Goal: Complete application form: Complete application form

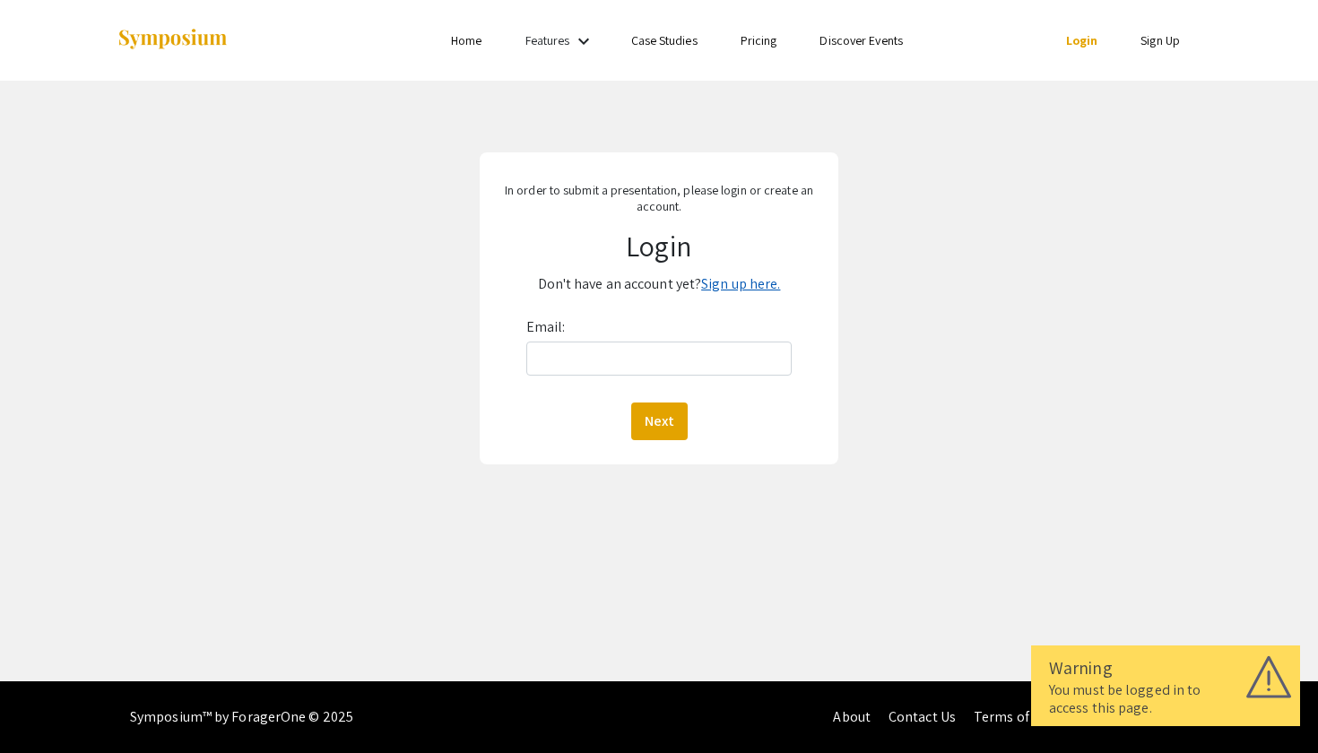
click at [739, 281] on link "Sign up here." at bounding box center [740, 283] width 79 height 19
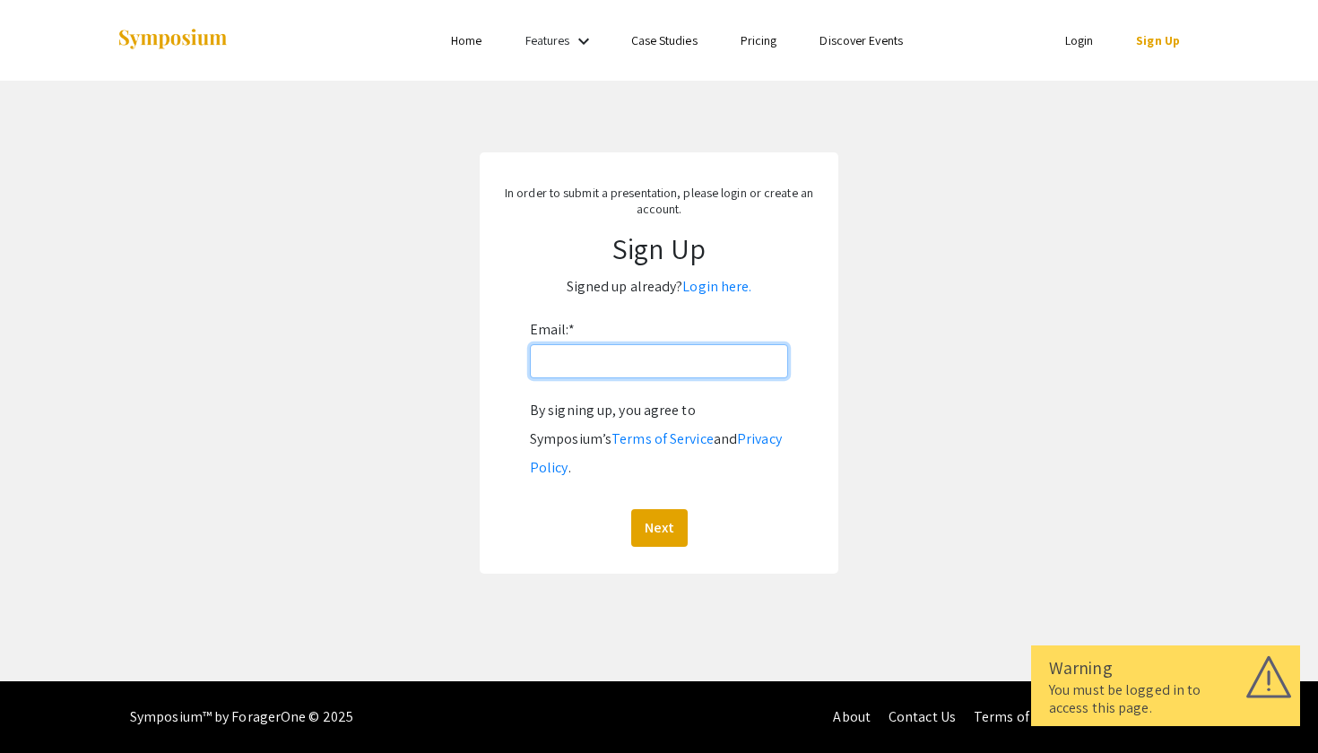
click at [606, 359] on input "Email: *" at bounding box center [659, 361] width 258 height 34
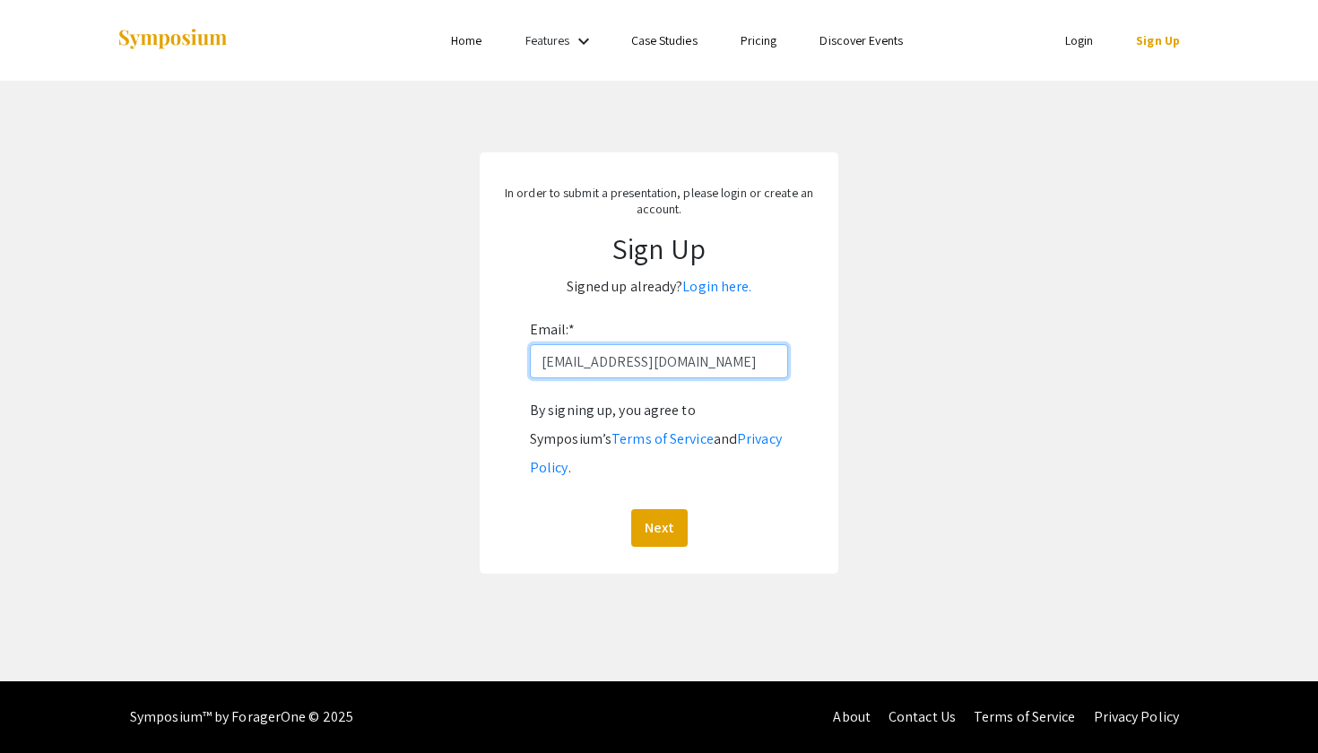
type input "[EMAIL_ADDRESS][DOMAIN_NAME]"
click at [658, 509] on button "Next" at bounding box center [659, 528] width 56 height 38
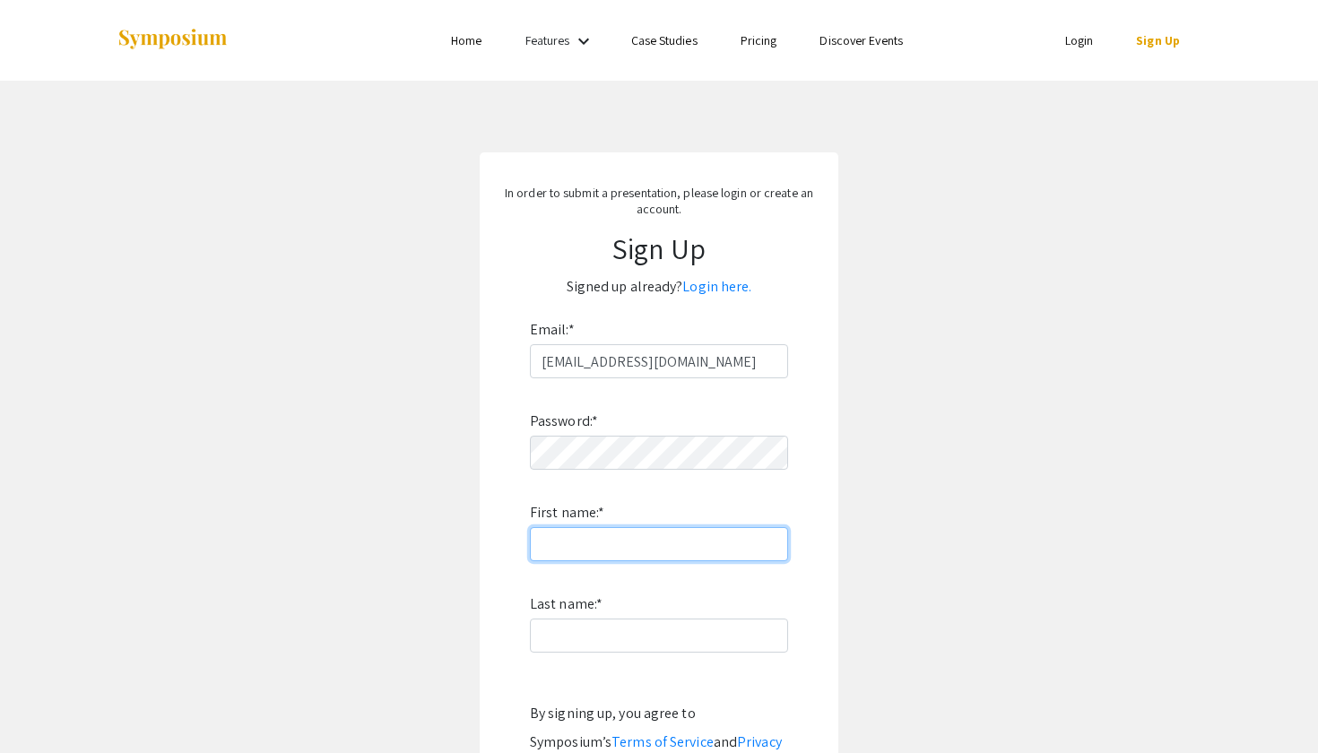
type input "D"
type input "Sarah"
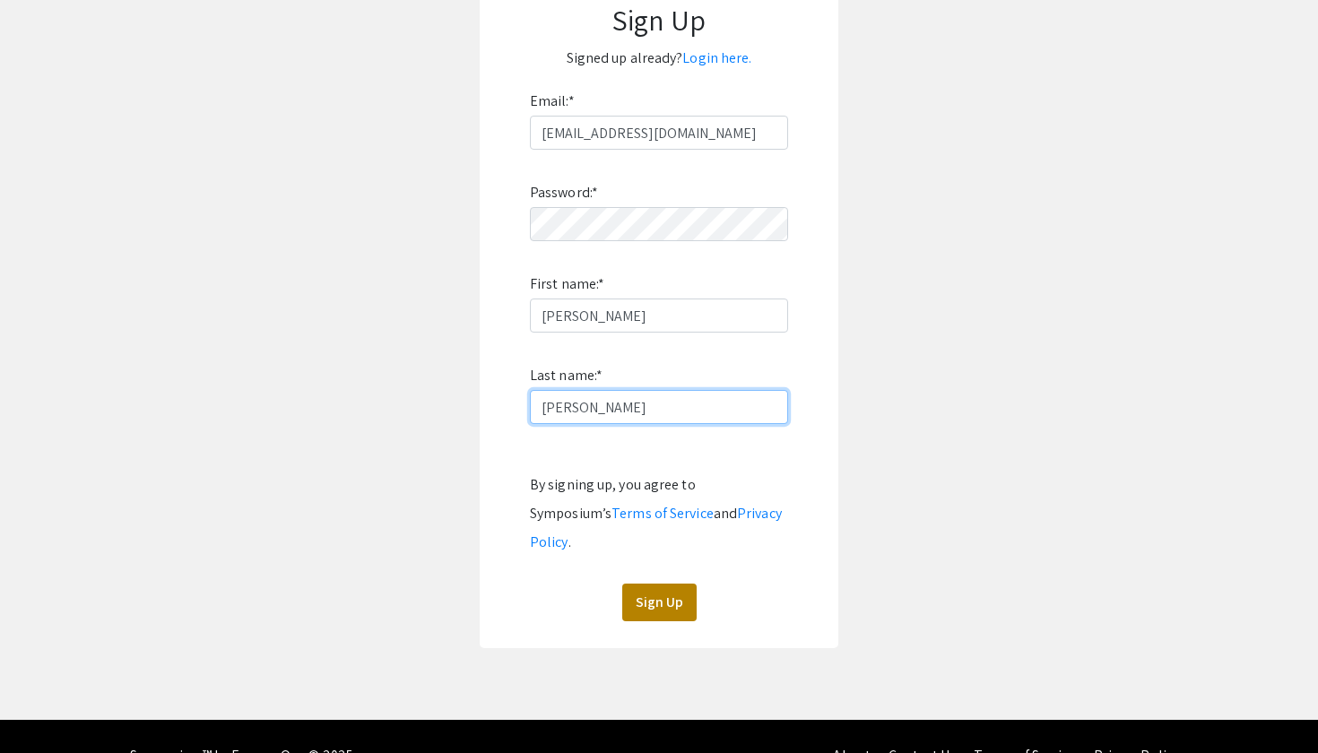
type input "Taylor"
click at [659, 584] on button "Sign Up" at bounding box center [659, 603] width 74 height 38
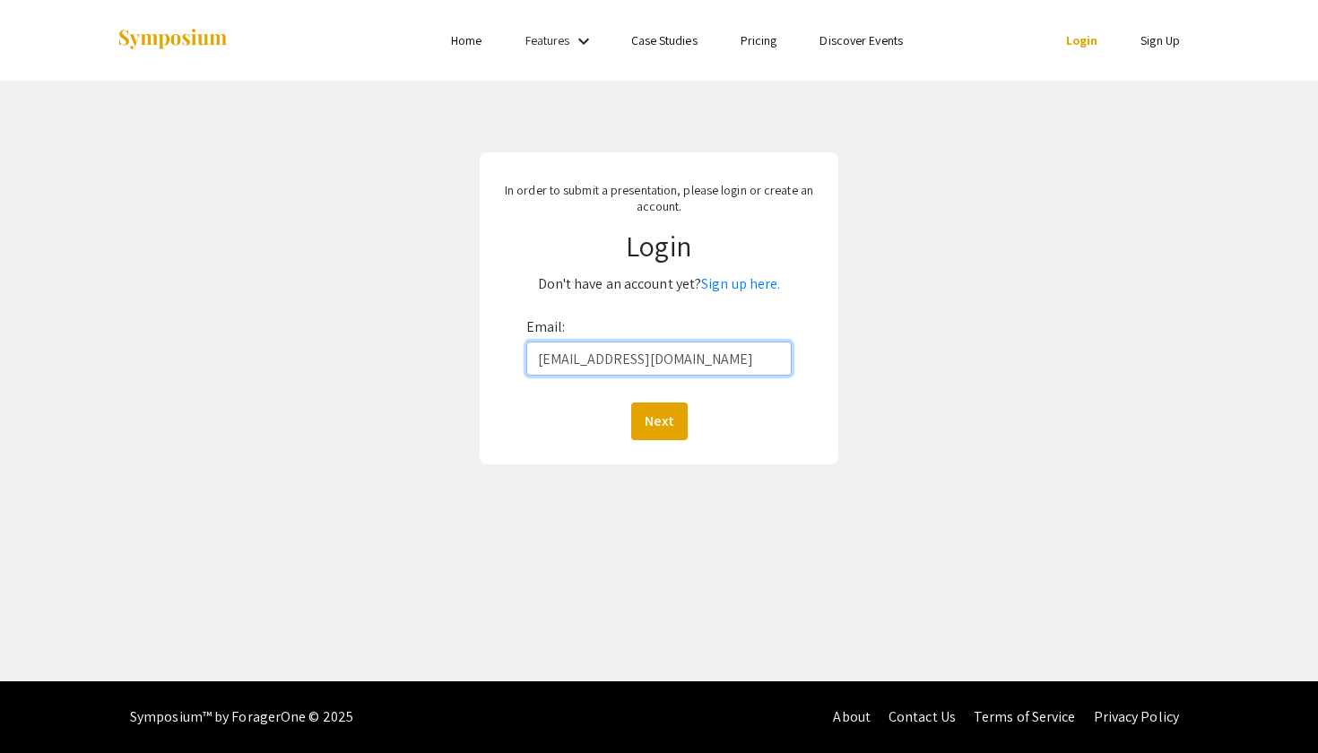
type input "[EMAIL_ADDRESS][DOMAIN_NAME]"
click at [658, 421] on button "Next" at bounding box center [659, 422] width 56 height 38
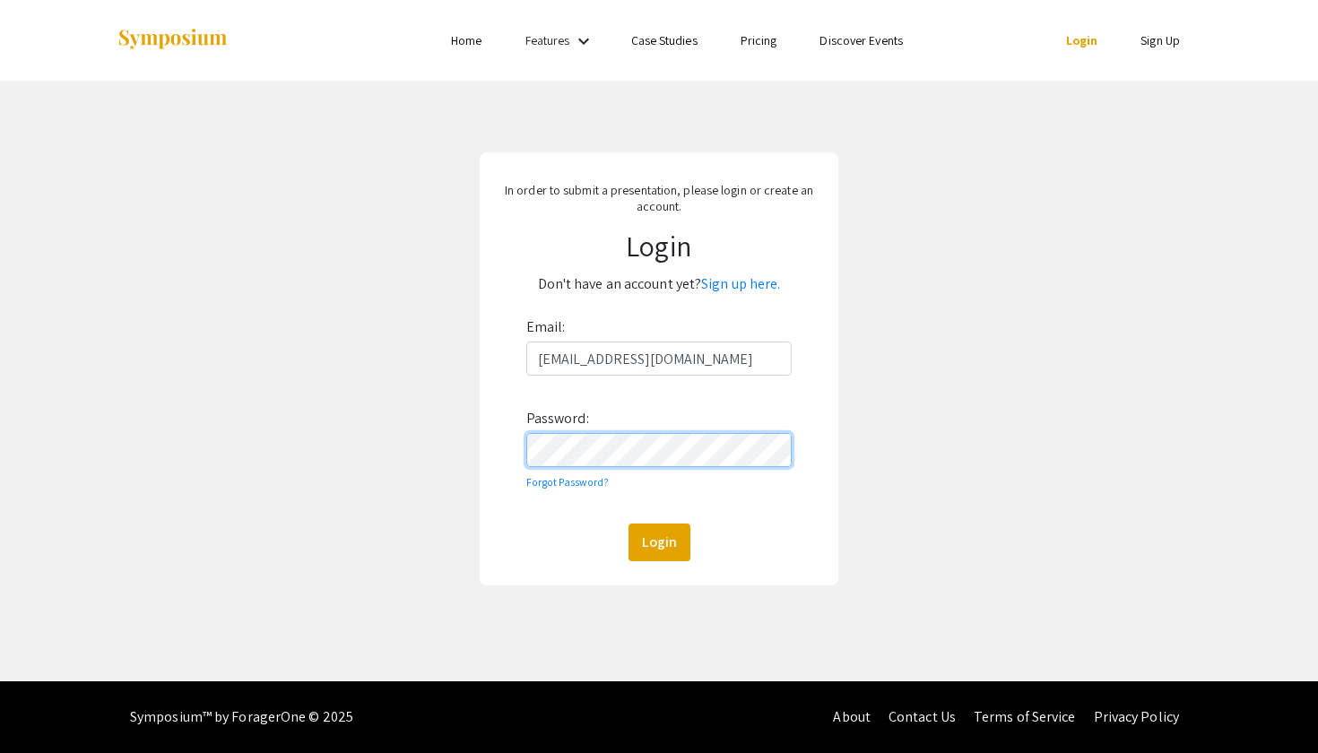
click at [658, 542] on button "Login" at bounding box center [660, 543] width 62 height 38
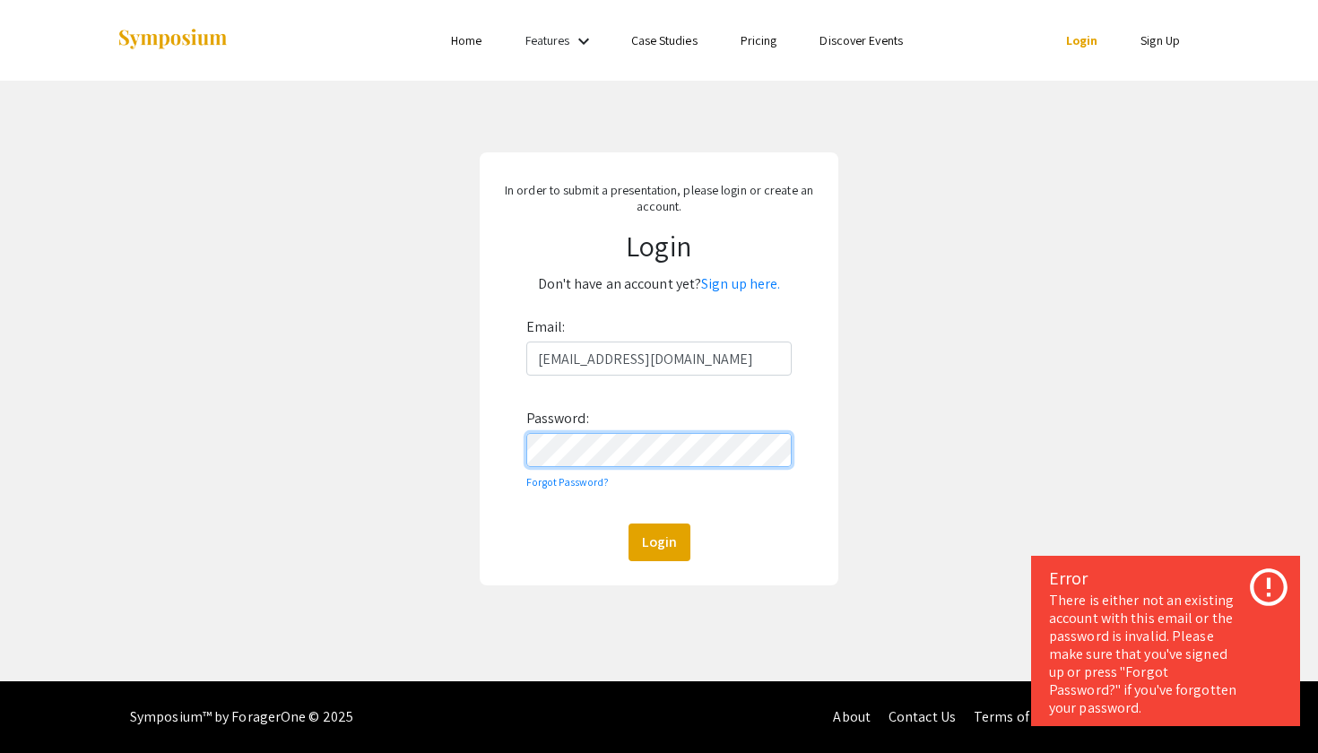
click at [493, 447] on form "Email: sjt0020@mix.wvu.edu Password: Forgot Password? Login" at bounding box center [659, 437] width 333 height 248
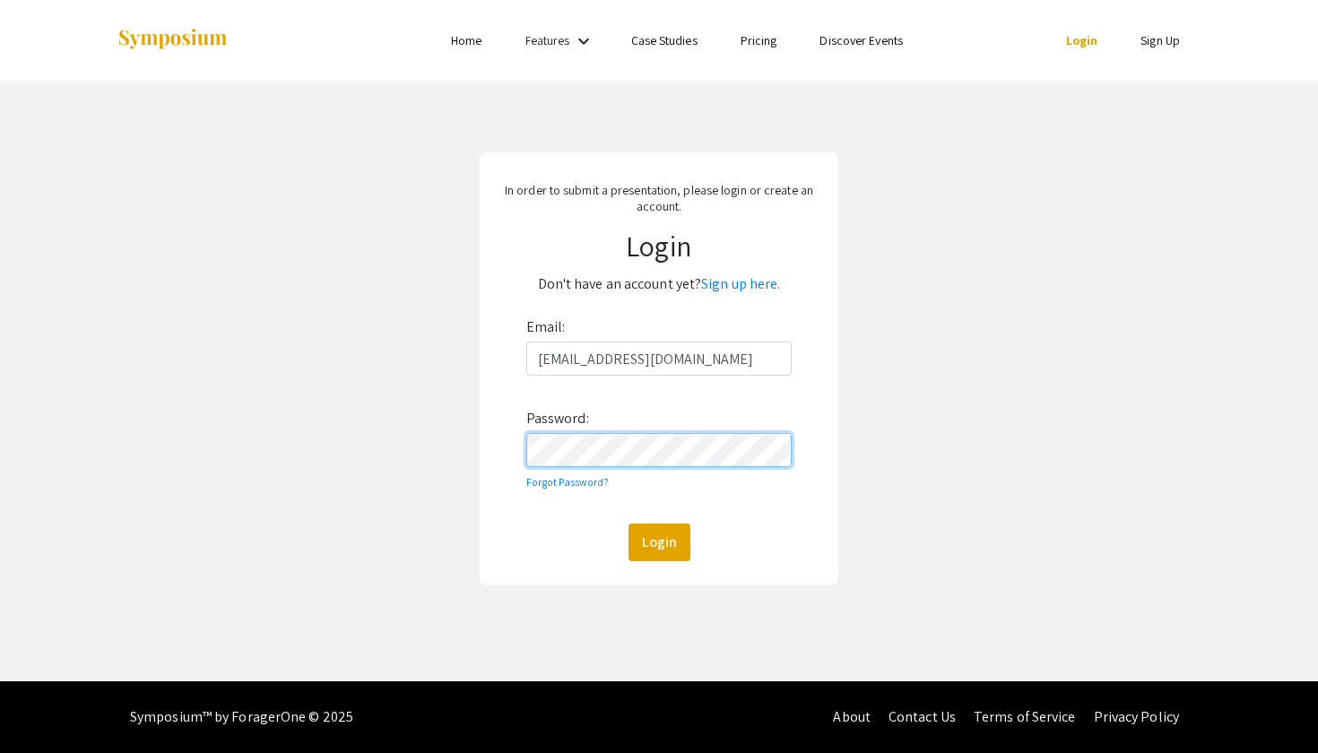
click at [658, 542] on button "Login" at bounding box center [660, 543] width 62 height 38
click at [520, 447] on form "Email: sjt0020@mix.wvu.edu Password: Forgot Password? Login" at bounding box center [659, 437] width 333 height 248
click at [658, 542] on button "Login" at bounding box center [660, 543] width 62 height 38
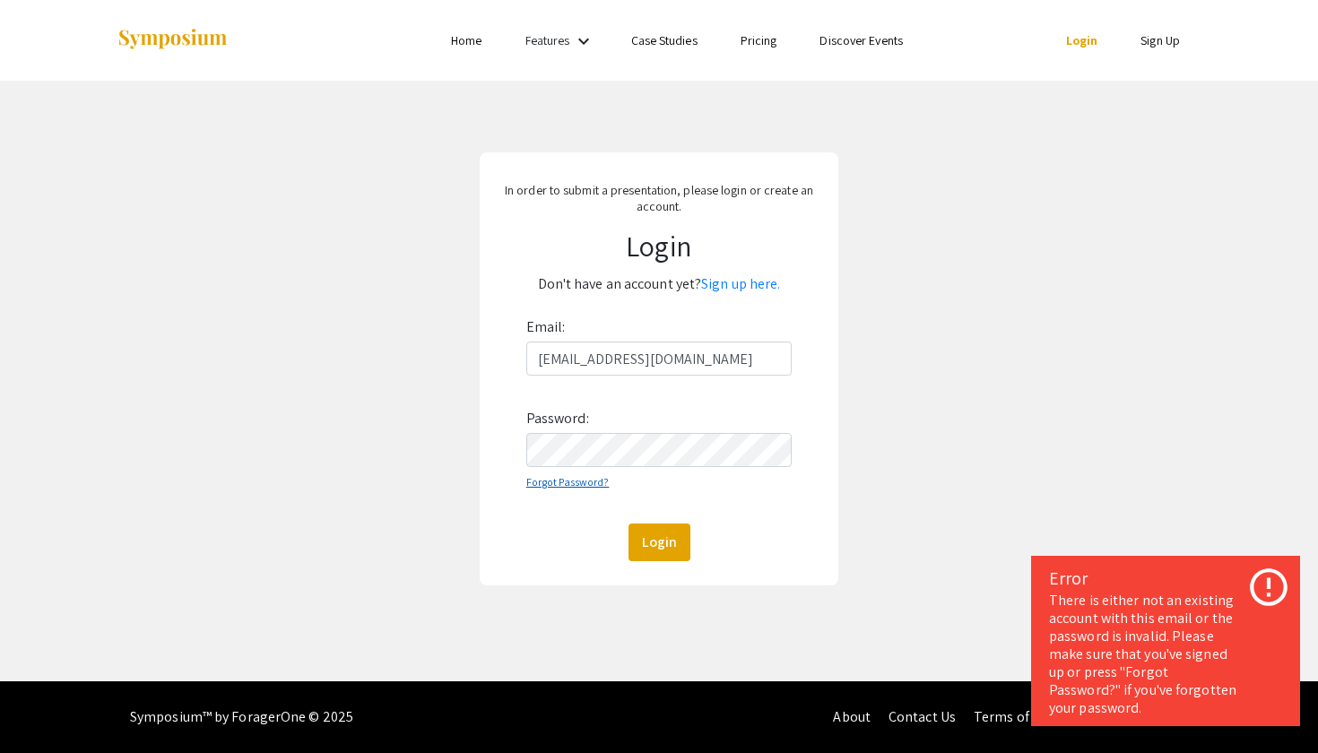
click at [570, 486] on link "Forgot Password?" at bounding box center [567, 481] width 83 height 13
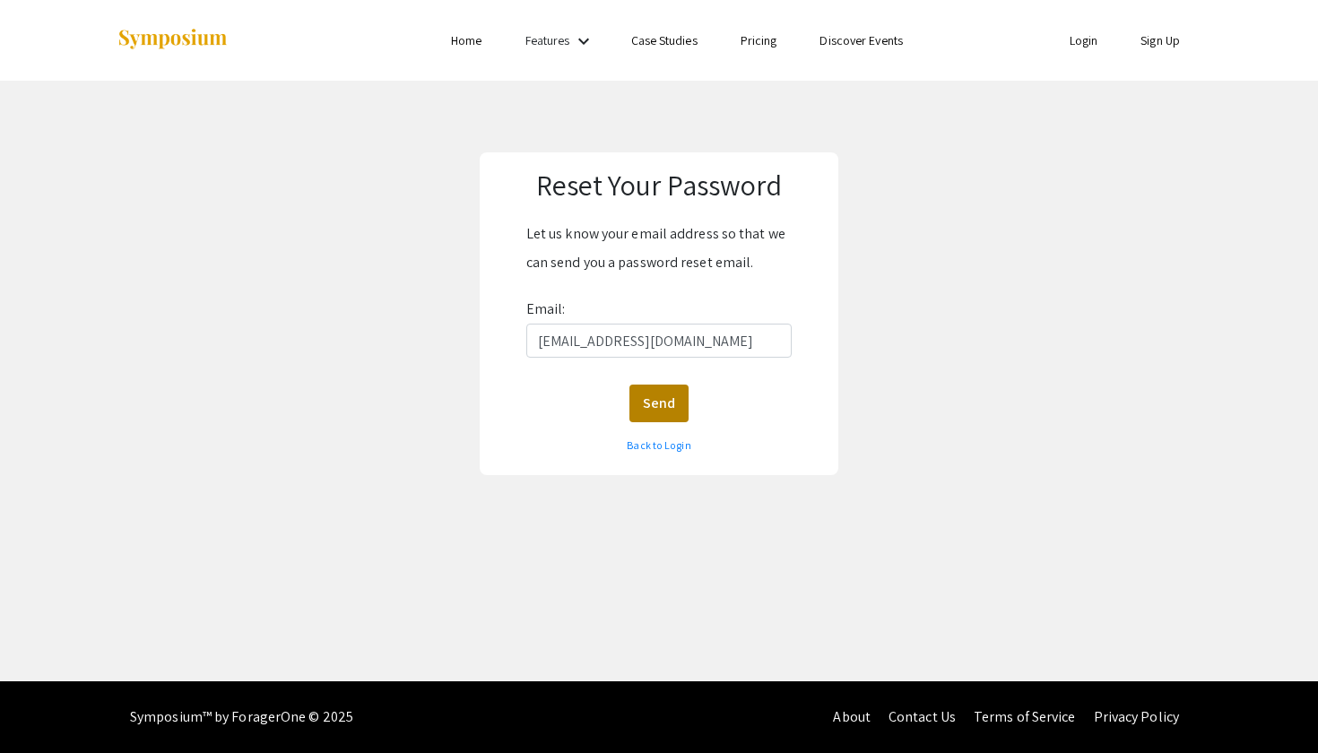
click at [654, 401] on button "Send" at bounding box center [658, 404] width 59 height 38
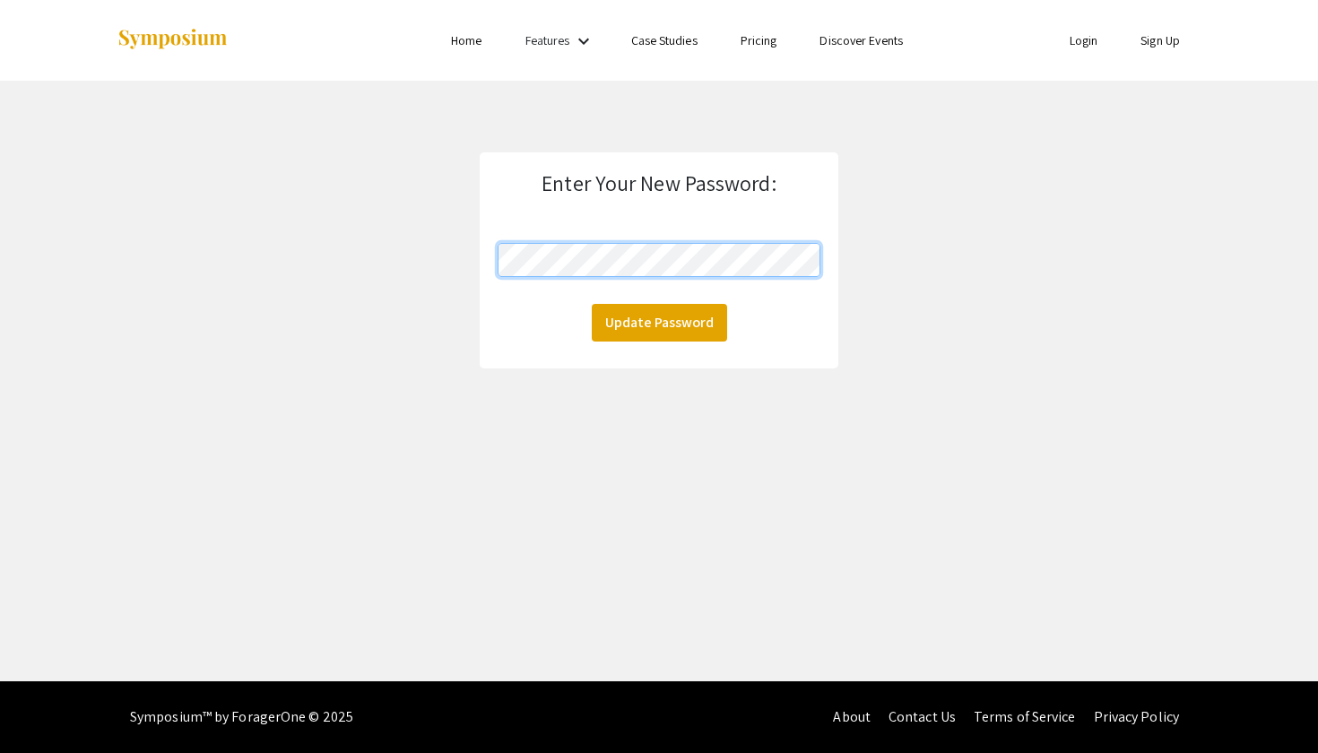
click at [658, 322] on button "Update Password" at bounding box center [659, 323] width 135 height 38
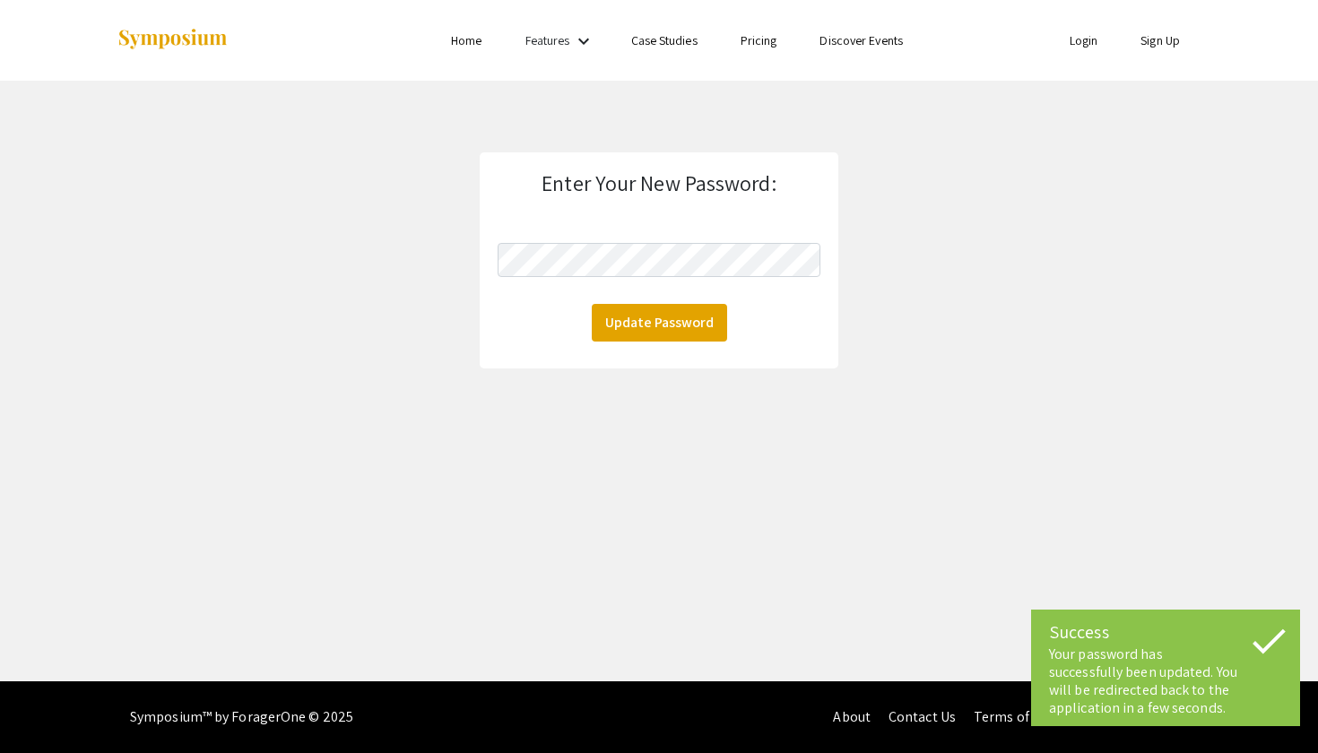
click at [1089, 34] on link "Login" at bounding box center [1084, 40] width 29 height 16
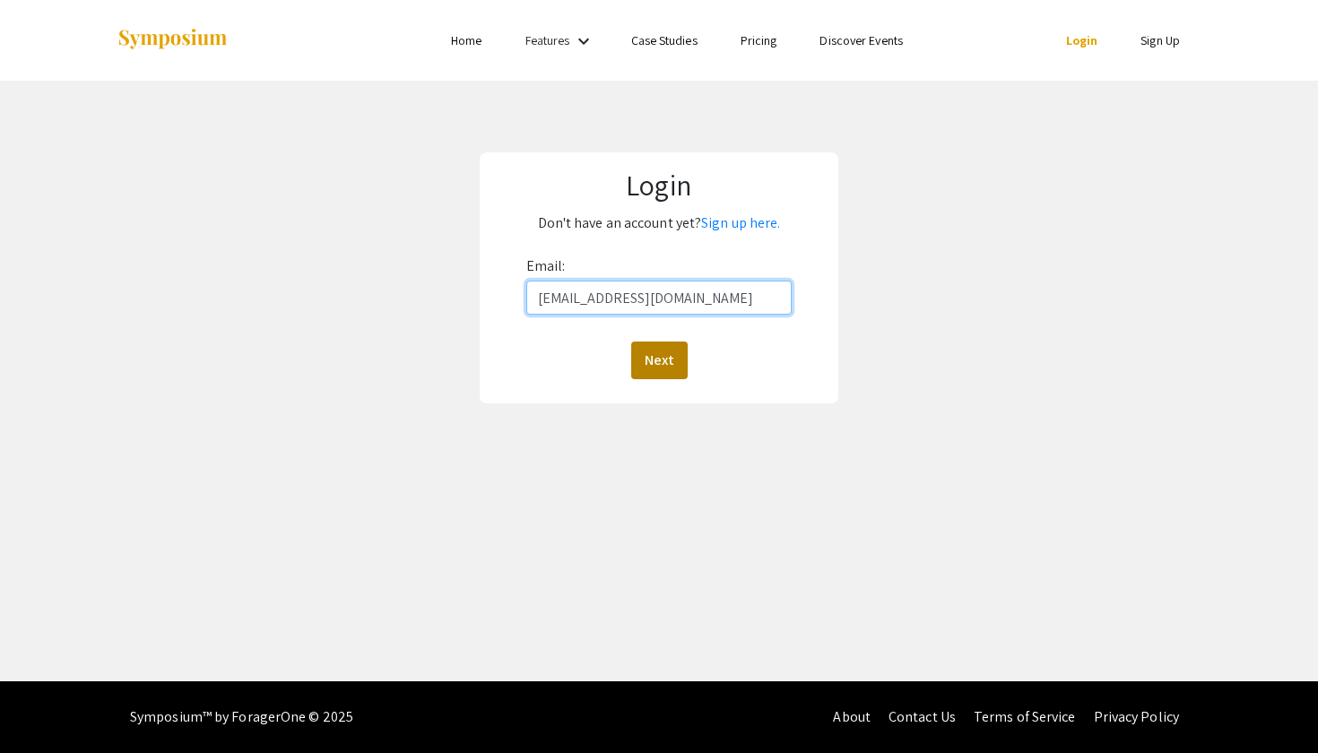
type input "[EMAIL_ADDRESS][DOMAIN_NAME]"
click at [665, 349] on button "Next" at bounding box center [659, 361] width 56 height 38
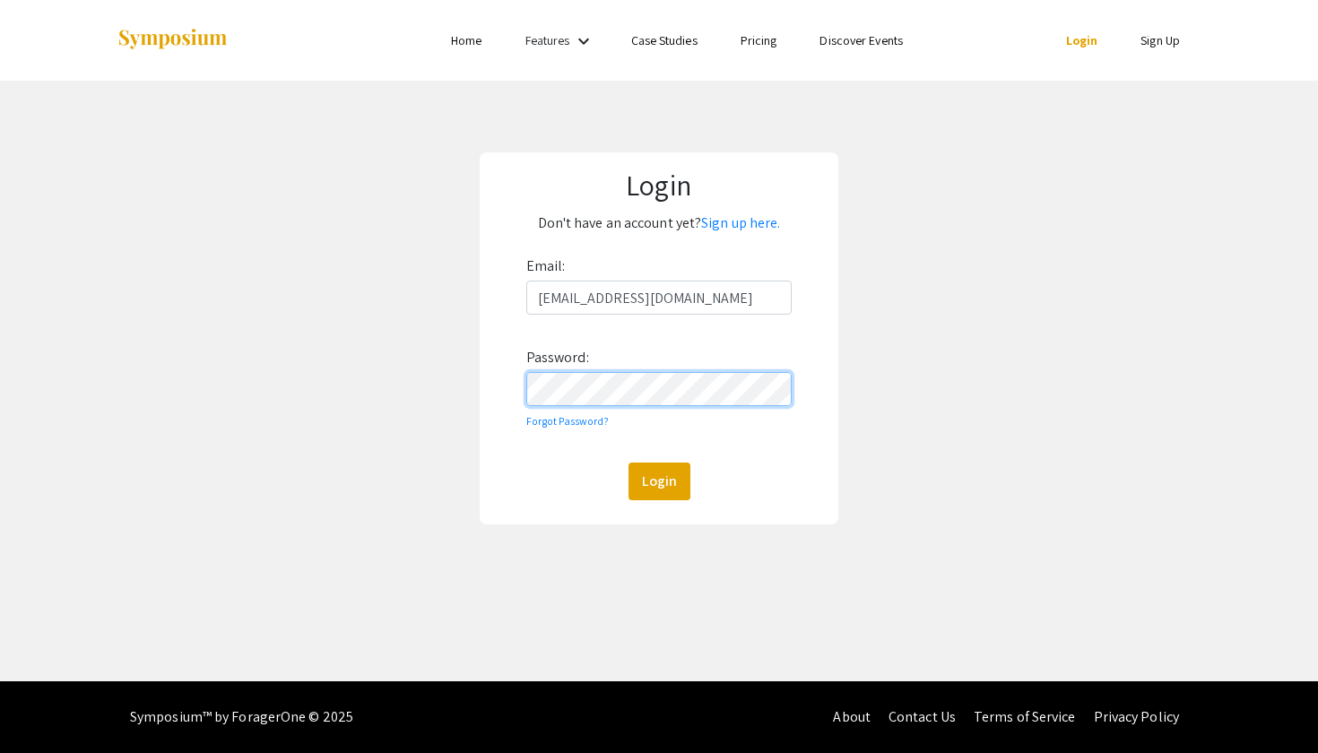
click at [658, 481] on button "Login" at bounding box center [660, 482] width 62 height 38
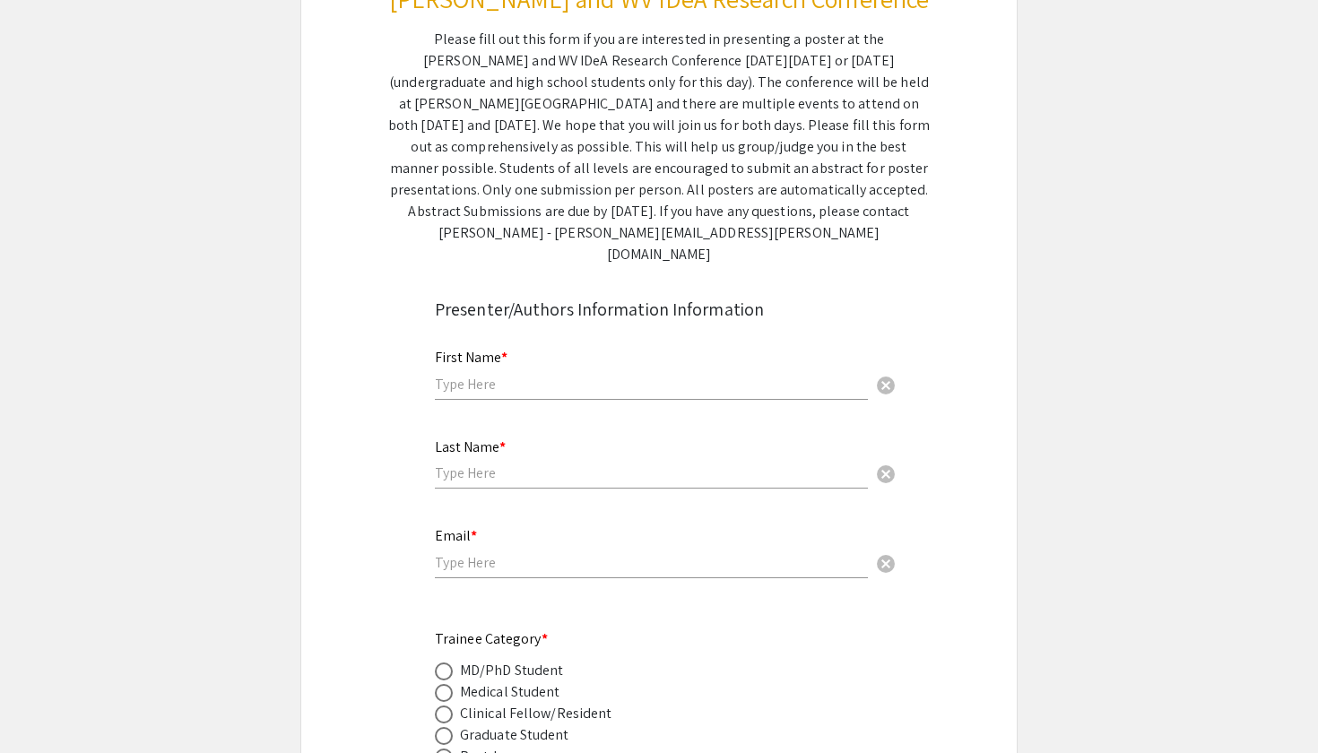
scroll to position [272, 0]
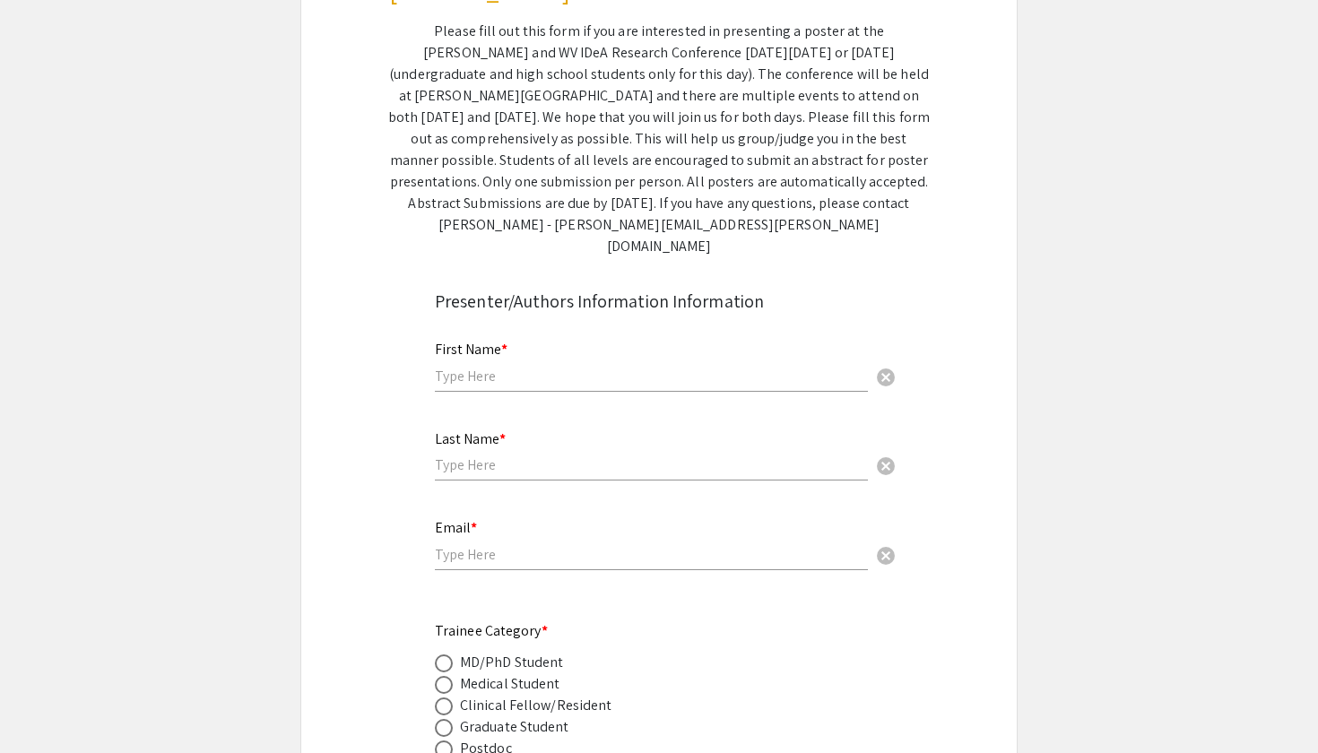
click at [508, 367] on div "First Name * cancel" at bounding box center [651, 358] width 433 height 68
click at [511, 367] on input "text" at bounding box center [651, 376] width 433 height 19
type input "Sarah"
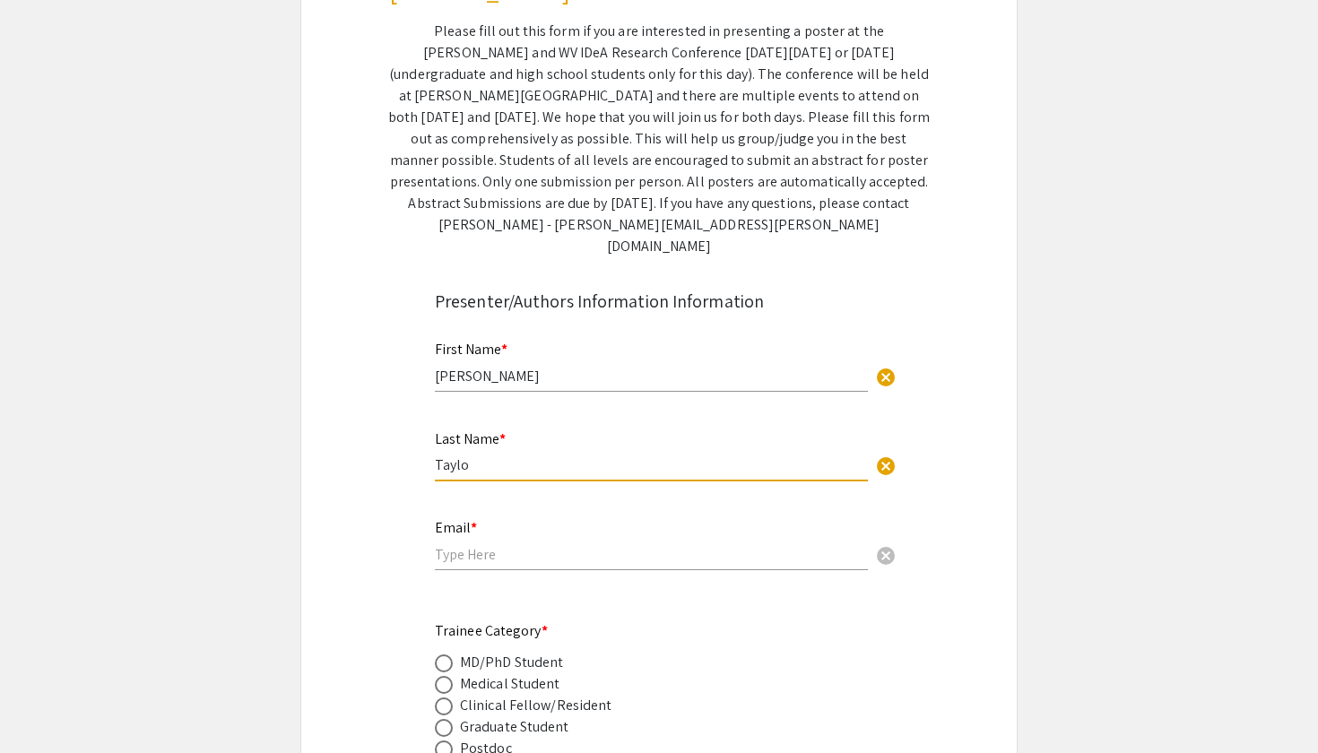
type input "Taylor"
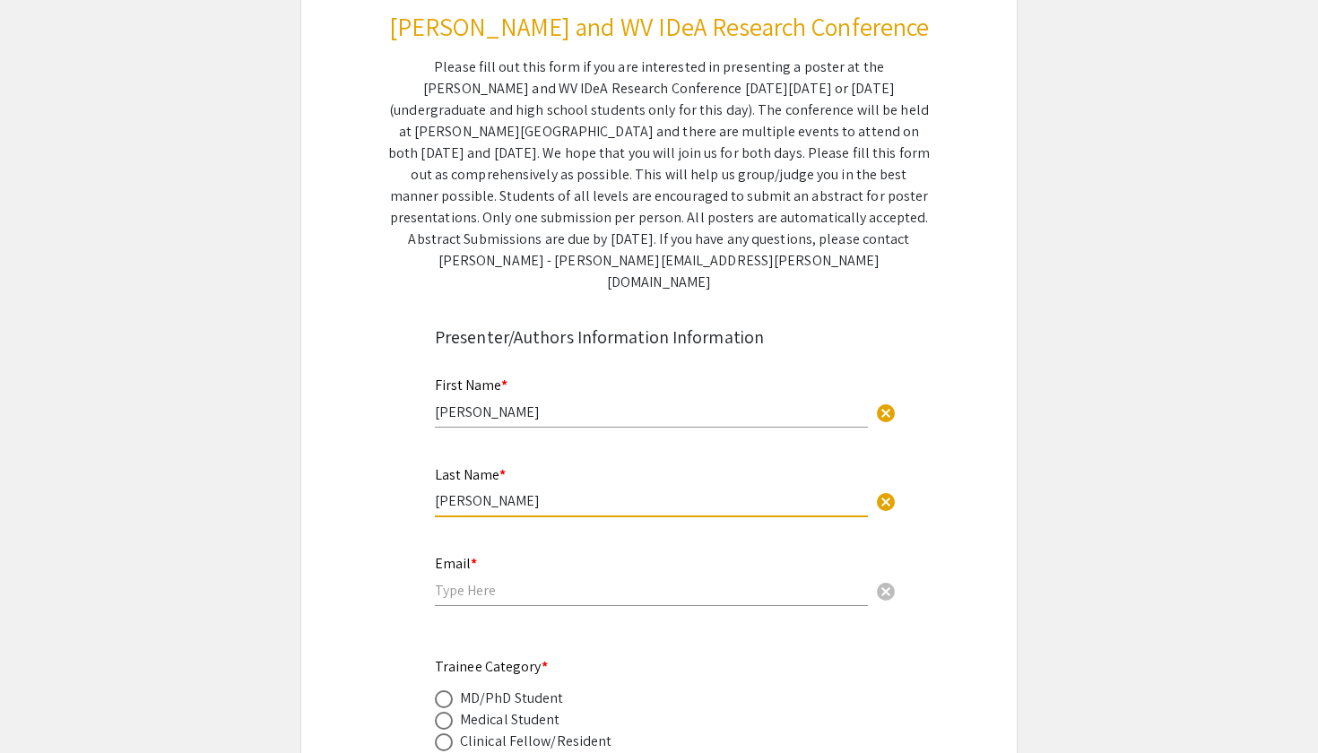
scroll to position [233, 0]
